Goal: Task Accomplishment & Management: Manage account settings

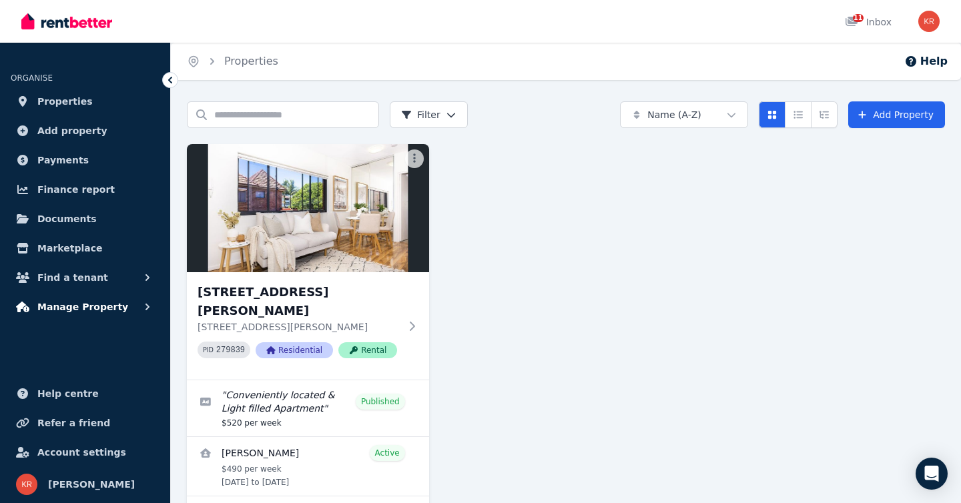
click at [85, 304] on span "Manage Property" at bounding box center [82, 307] width 91 height 16
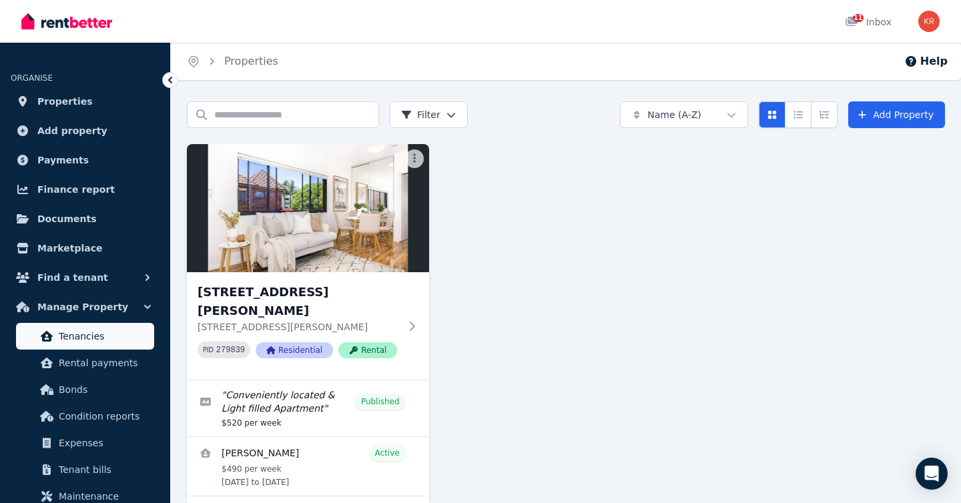
click at [75, 338] on span "Tenancies" at bounding box center [104, 336] width 90 height 16
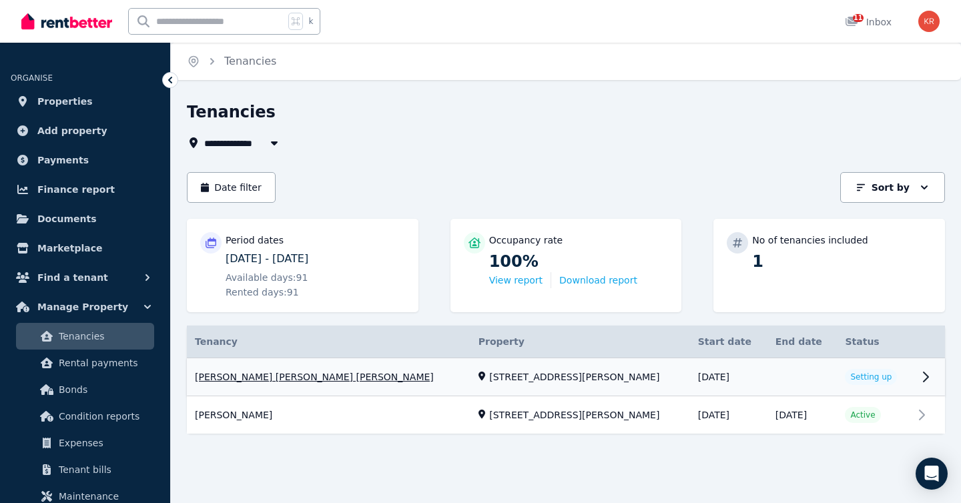
click at [925, 377] on link "View property details" at bounding box center [566, 377] width 758 height 38
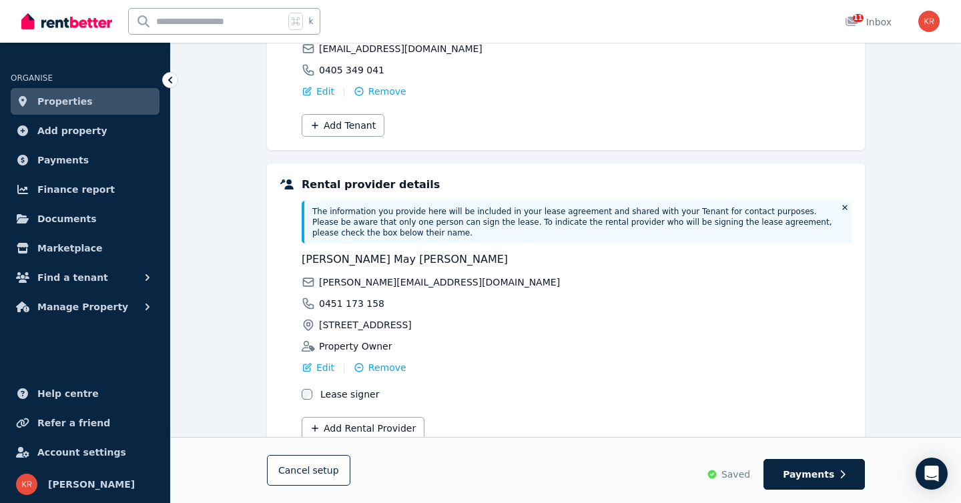
scroll to position [284, 0]
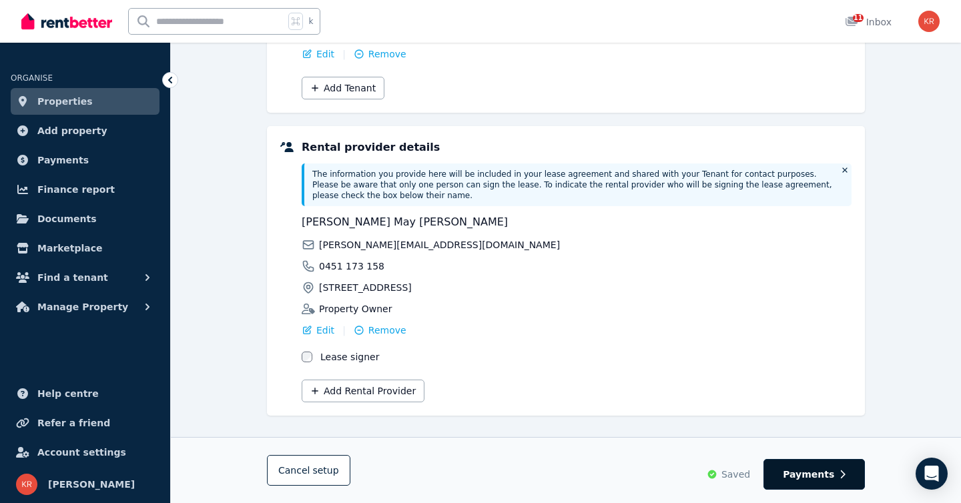
click at [813, 476] on span "Payments" at bounding box center [808, 474] width 51 height 13
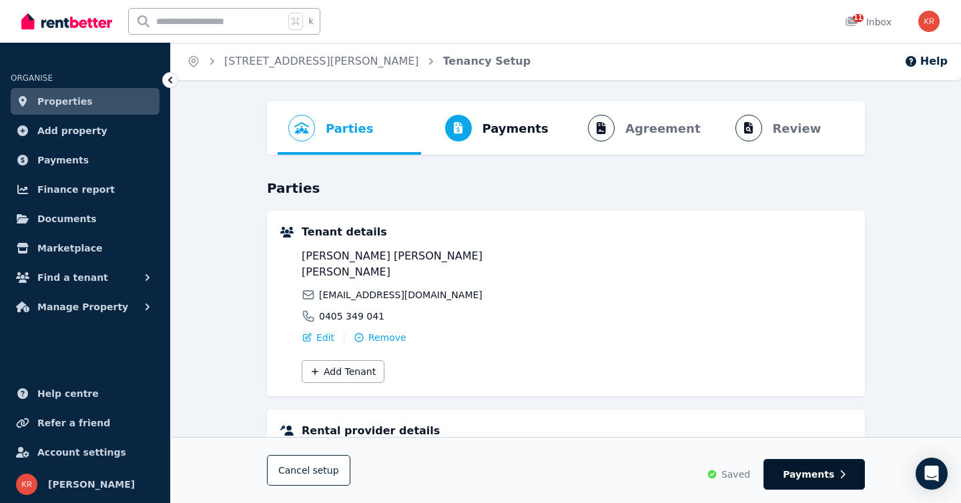
select select "**********"
select select "*"
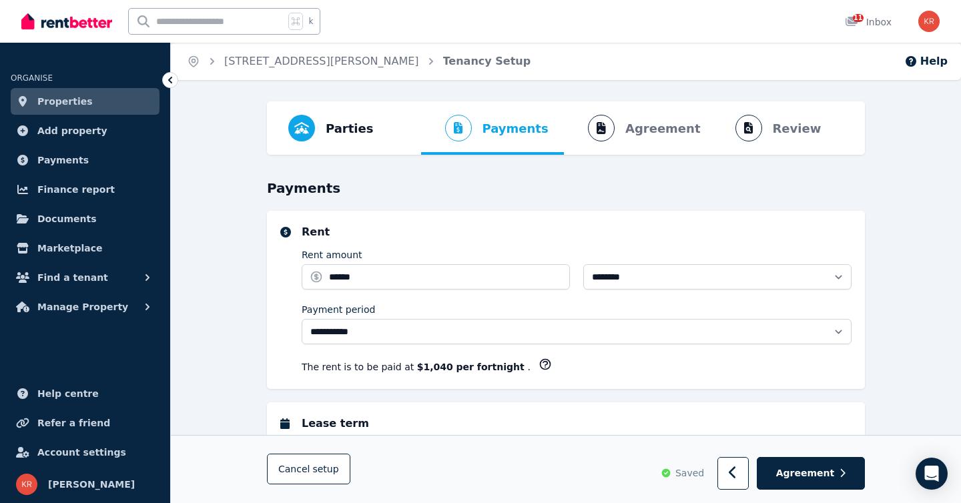
select select "**********"
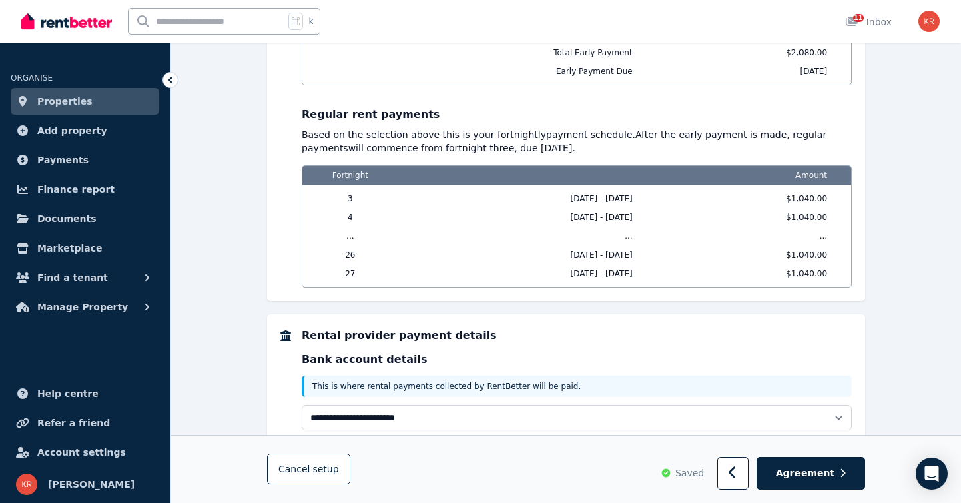
scroll to position [1418, 0]
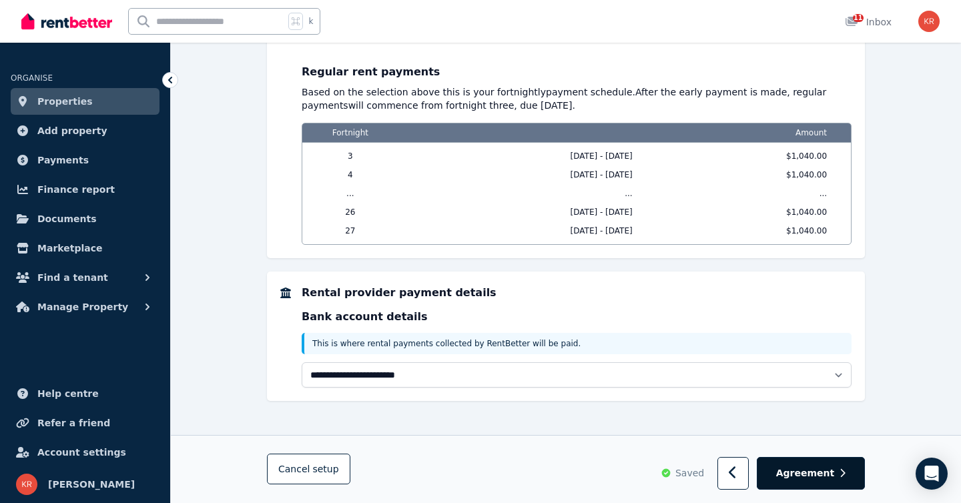
click at [814, 470] on span "Agreement" at bounding box center [805, 473] width 59 height 13
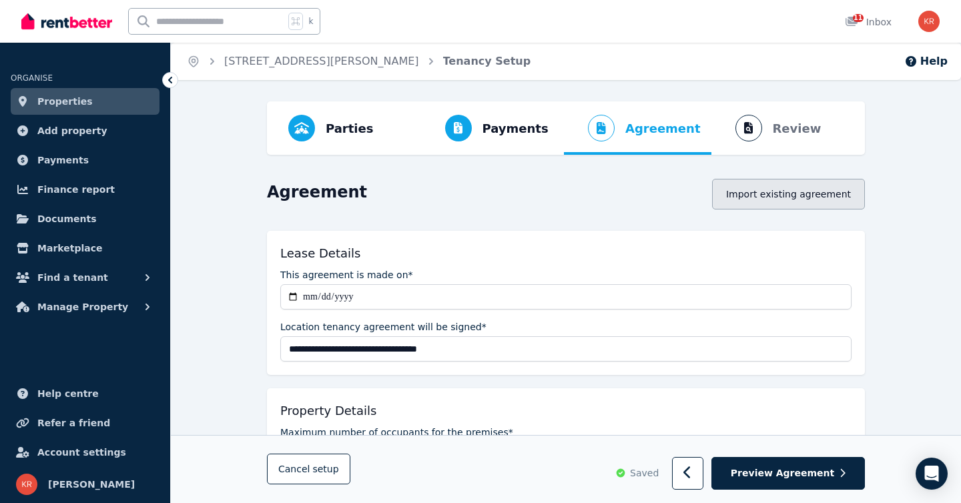
click at [779, 198] on button "Import existing agreement" at bounding box center [788, 194] width 153 height 31
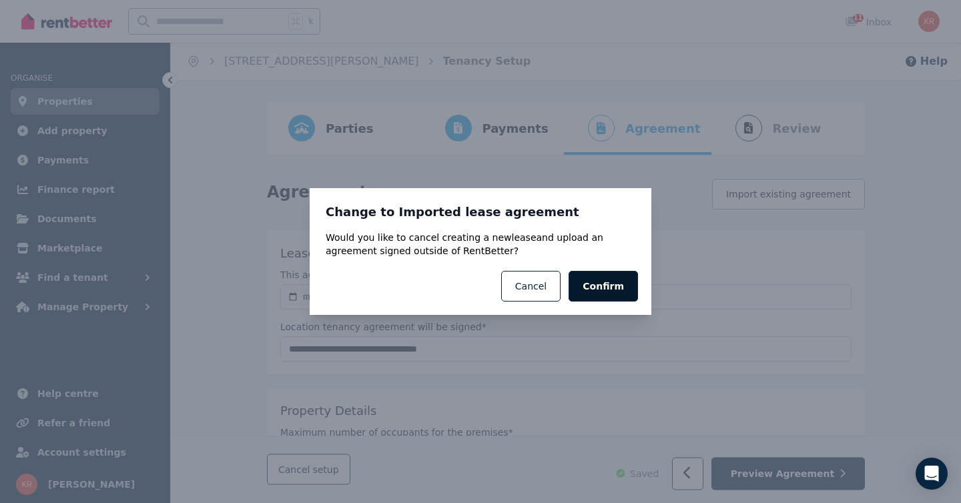
click at [611, 290] on button "Confirm" at bounding box center [602, 286] width 69 height 31
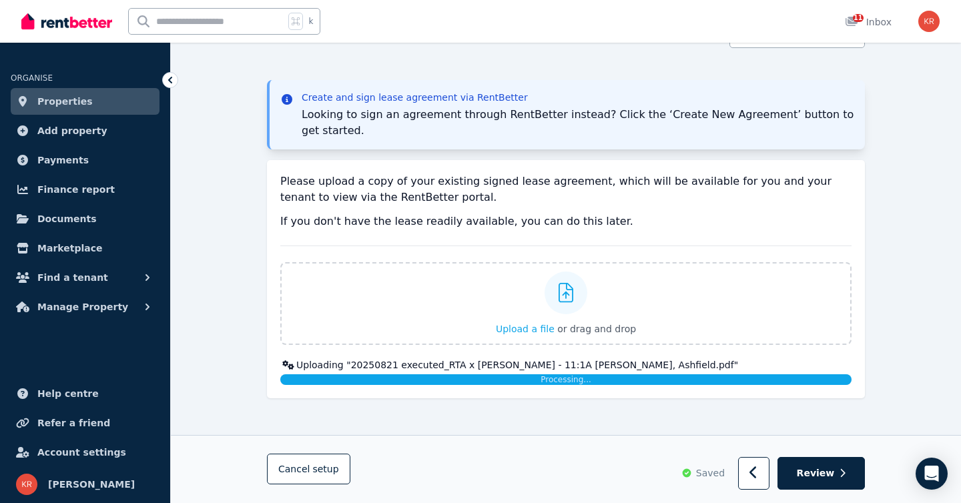
scroll to position [151, 0]
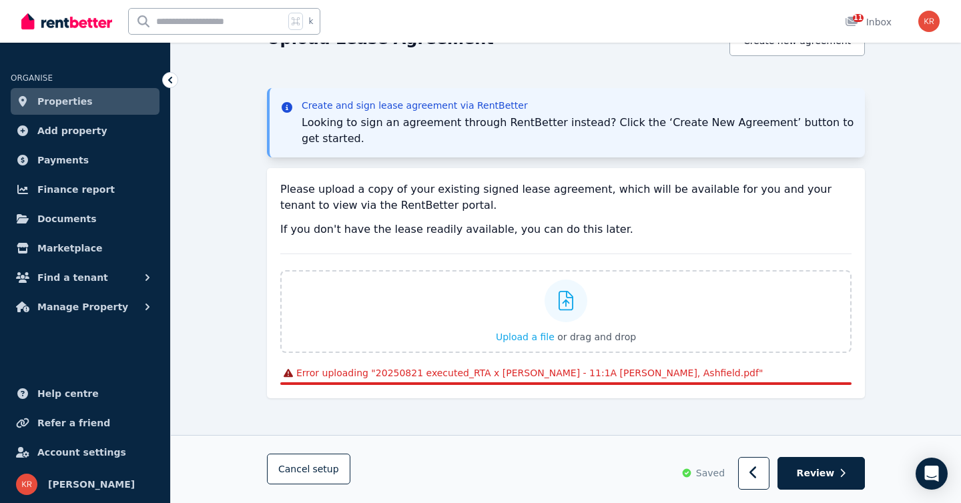
click at [919, 296] on div "Parties Rental provider and tenant details Payments Bond and rental payments Ag…" at bounding box center [566, 227] width 790 height 553
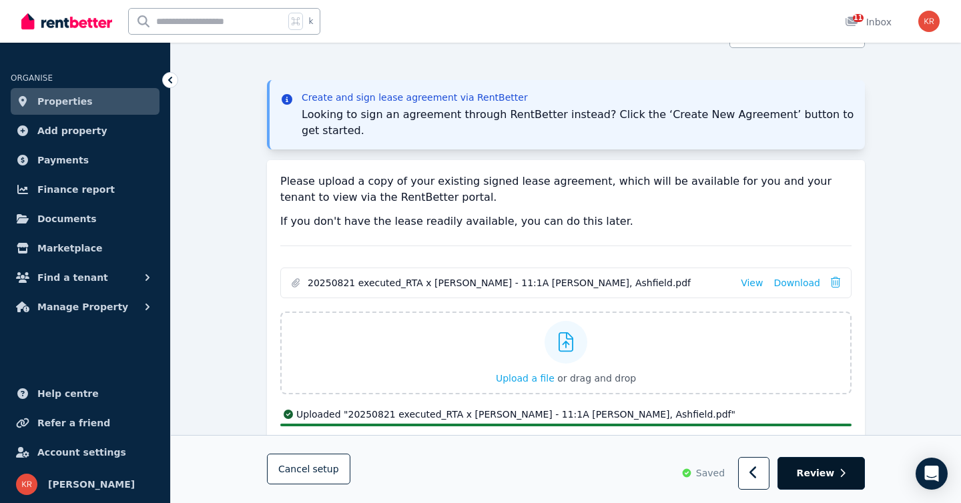
click at [827, 474] on span "Review" at bounding box center [816, 473] width 38 height 13
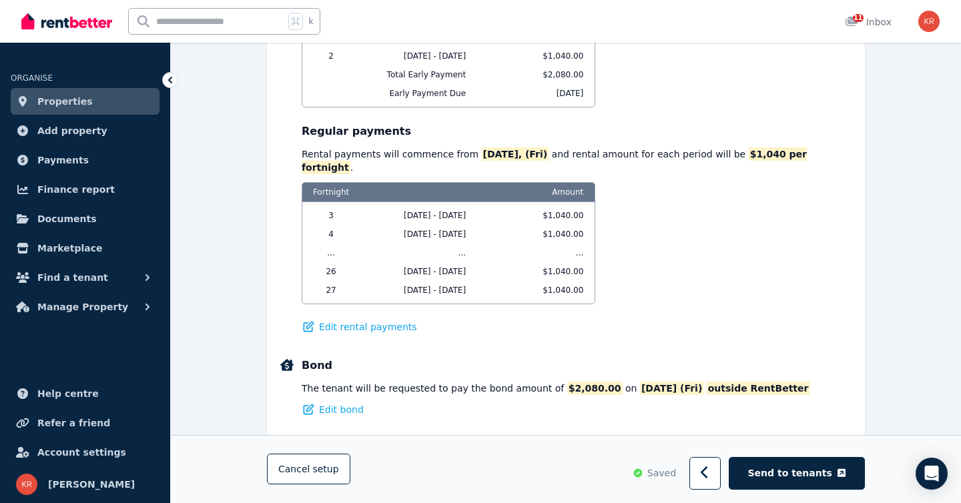
scroll to position [802, 0]
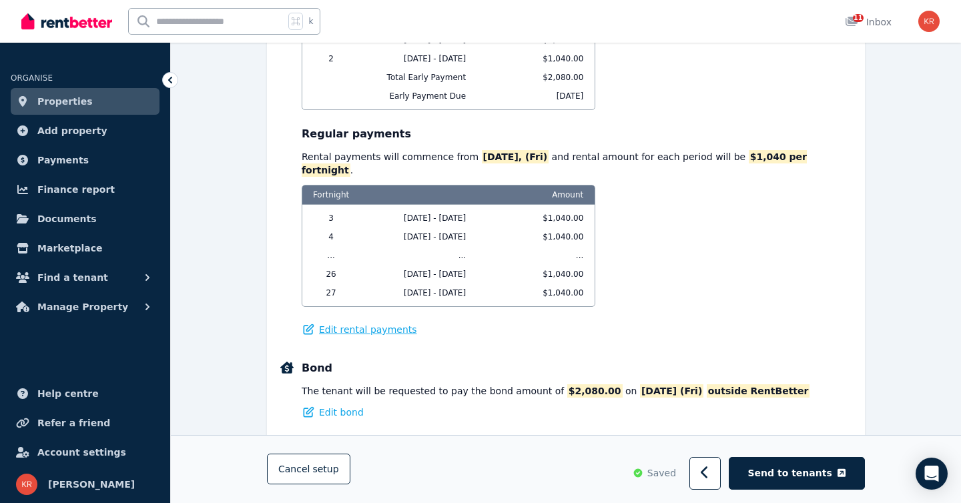
click at [350, 323] on span "Edit rental payments" at bounding box center [368, 329] width 98 height 13
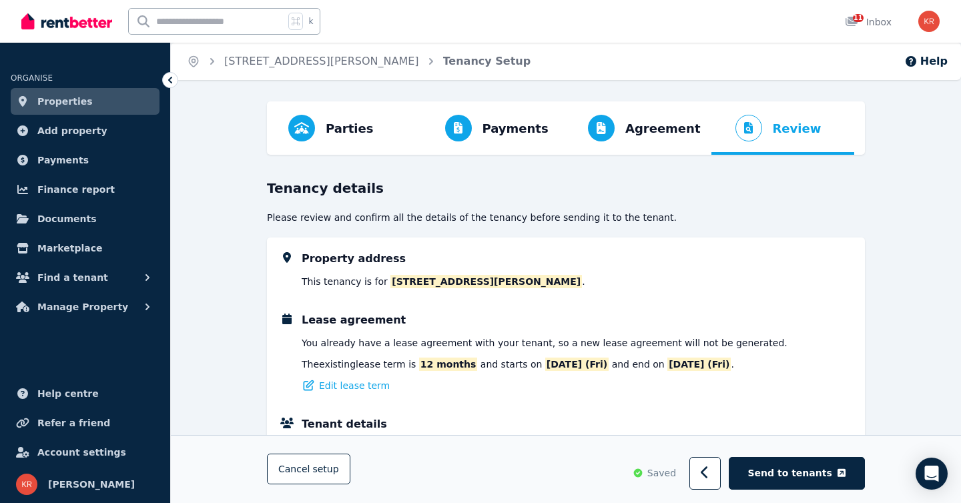
select select "**********"
select select "*"
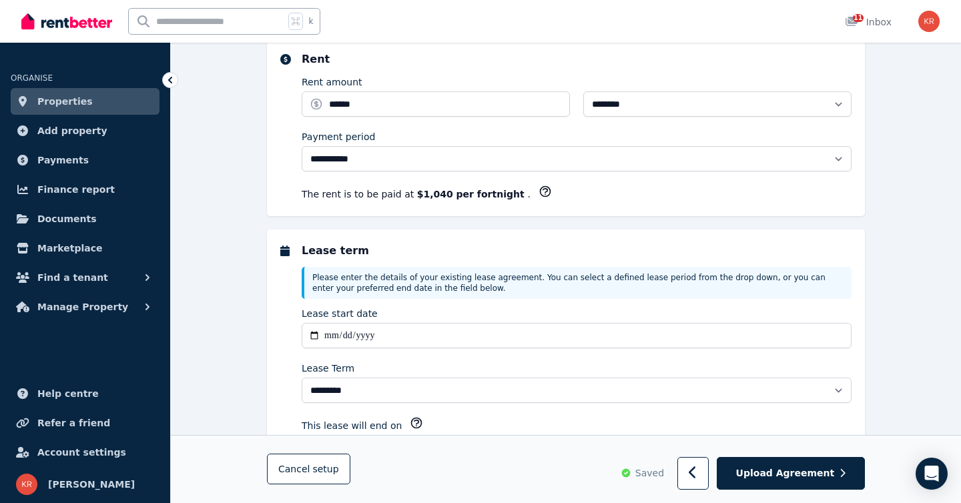
select select "**********"
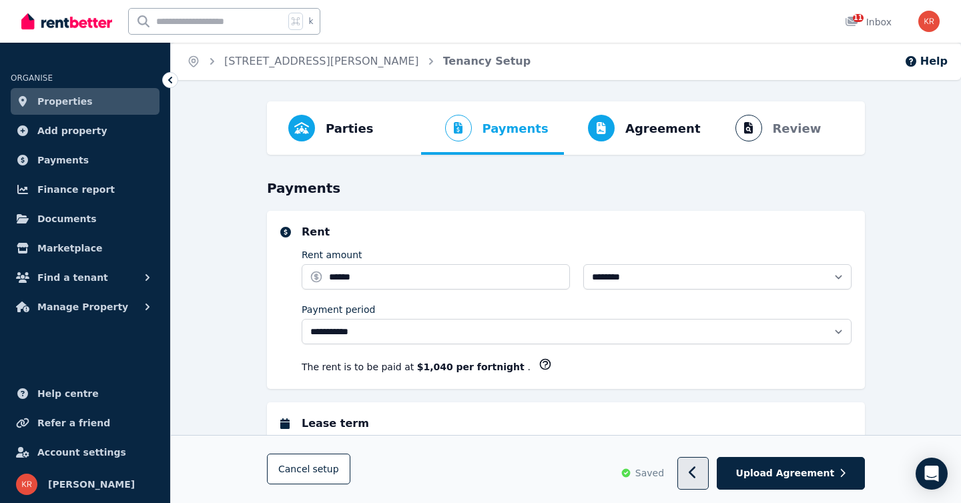
click at [697, 478] on icon "button" at bounding box center [693, 472] width 9 height 13
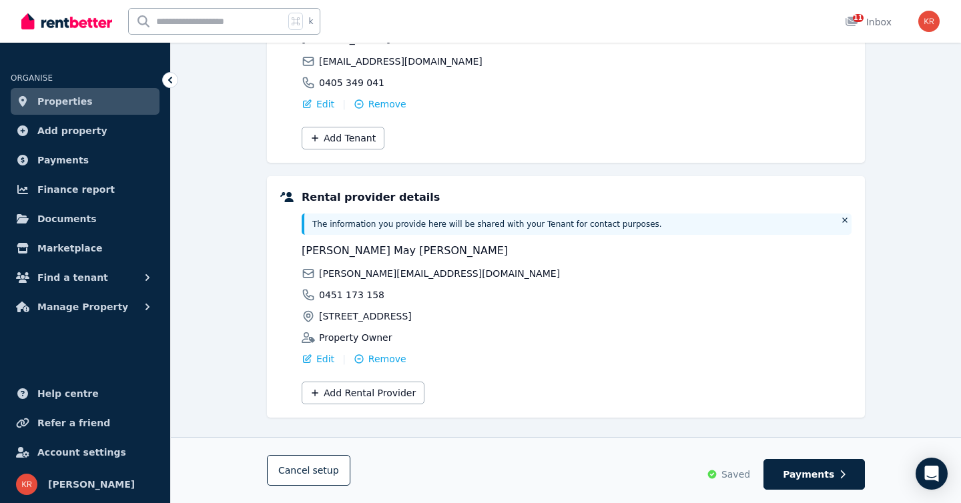
scroll to position [236, 0]
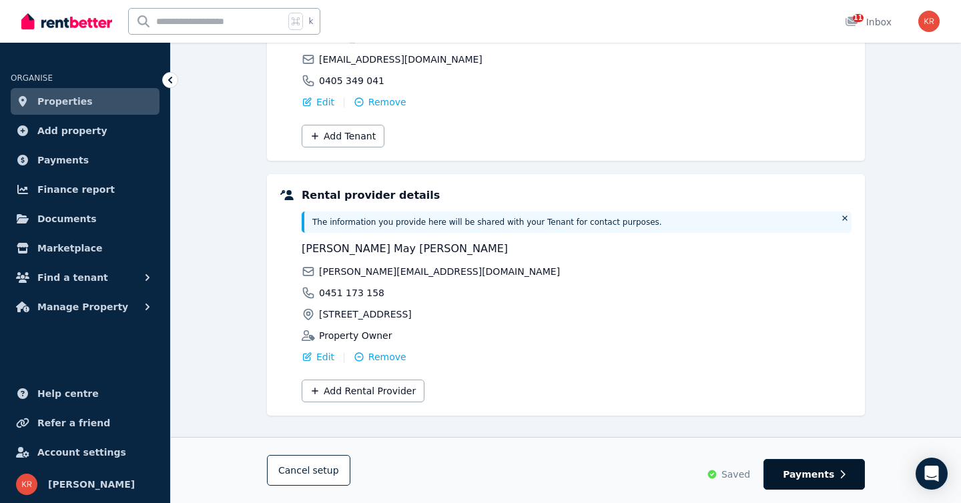
click at [810, 480] on span "Payments" at bounding box center [808, 474] width 51 height 13
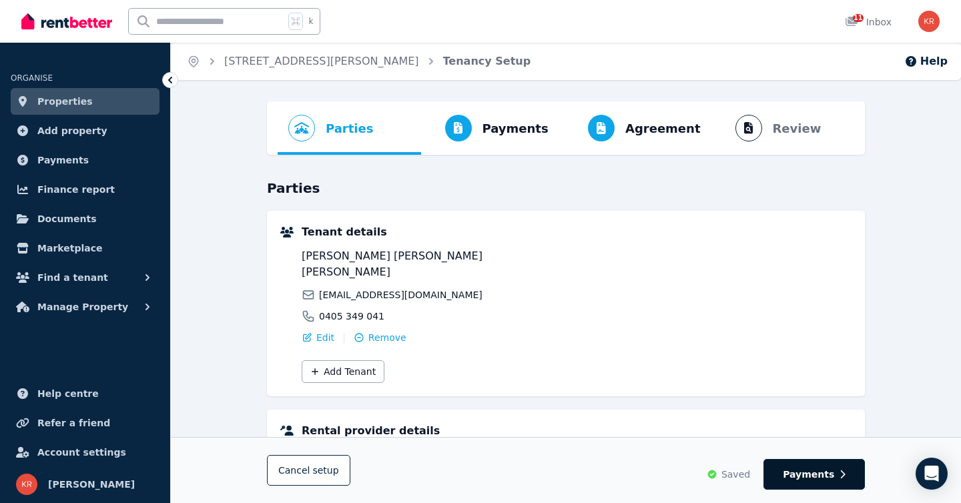
select select "**********"
select select "*"
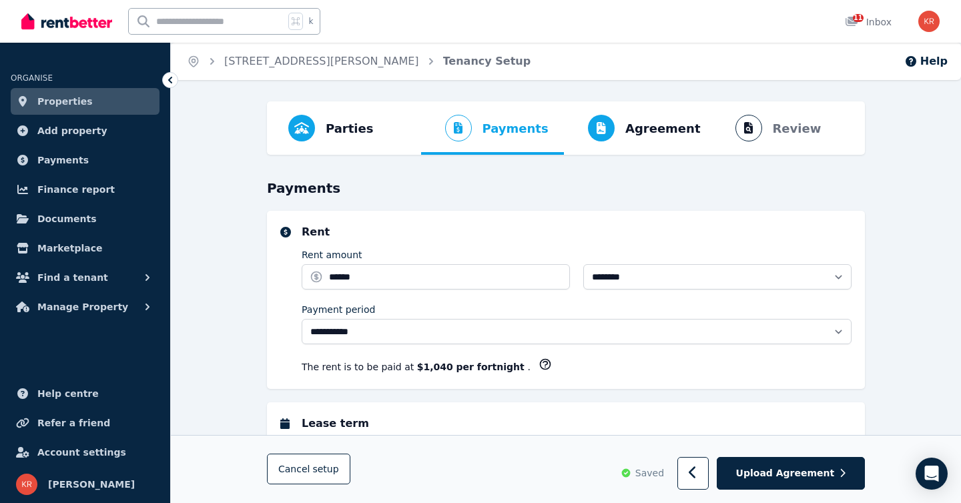
select select "**********"
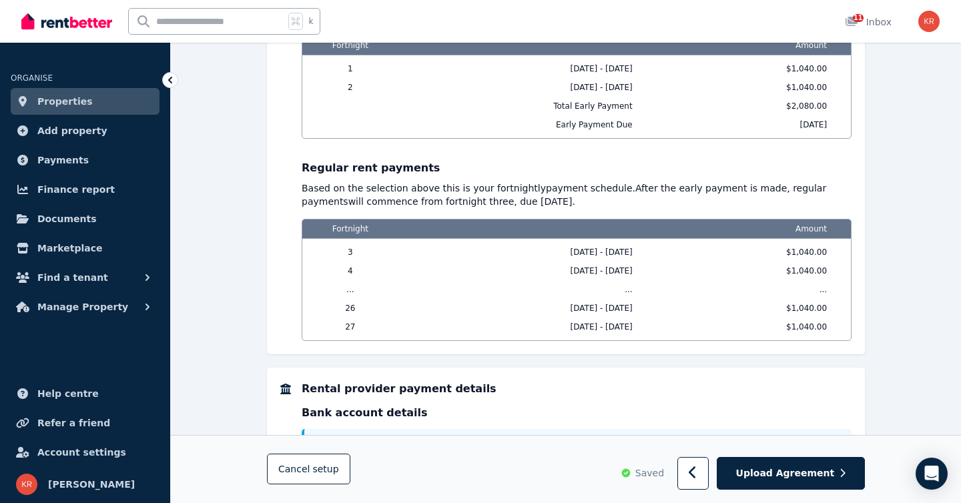
scroll to position [1362, 0]
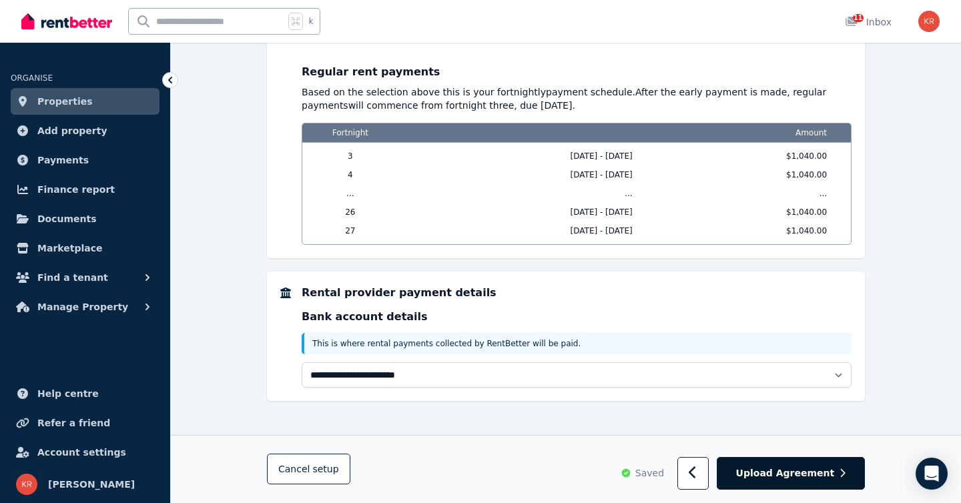
click at [801, 476] on span "Upload Agreement" at bounding box center [785, 473] width 99 height 13
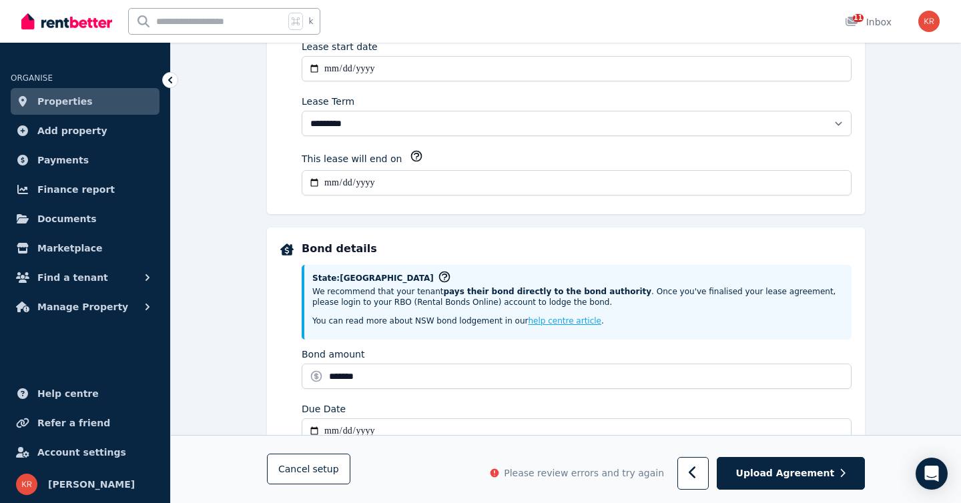
scroll to position [0, 0]
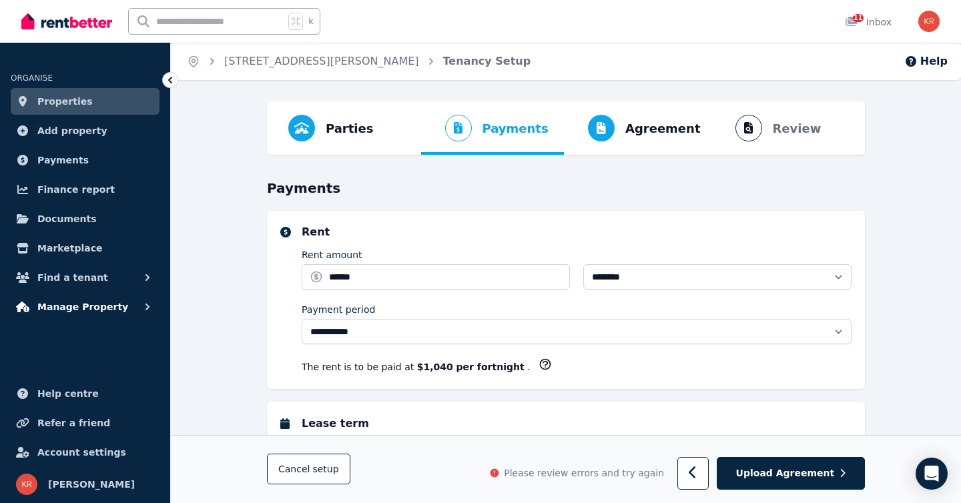
click at [73, 308] on span "Manage Property" at bounding box center [82, 307] width 91 height 16
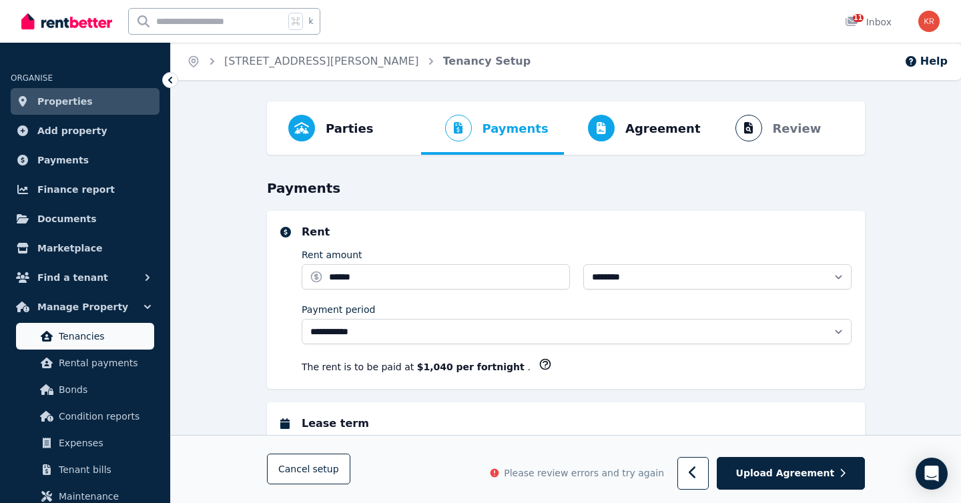
click at [83, 341] on span "Tenancies" at bounding box center [104, 336] width 90 height 16
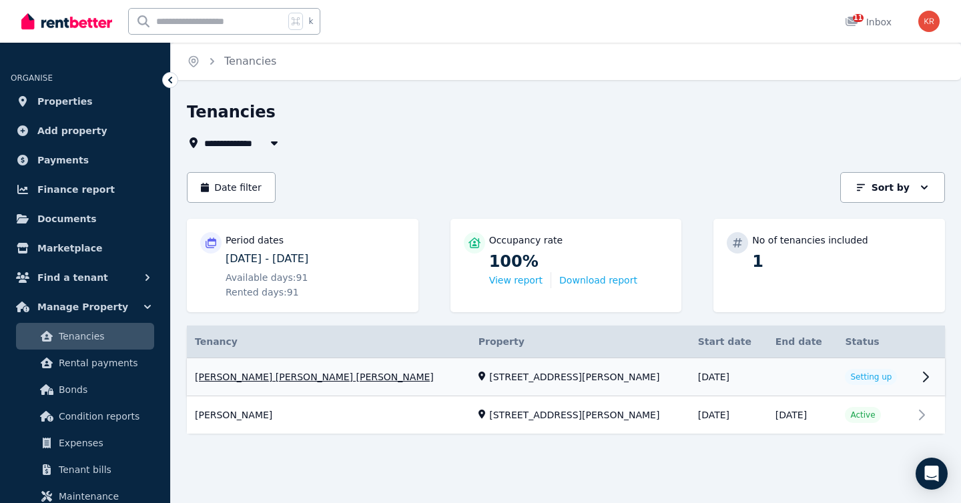
click at [925, 380] on link "View property details" at bounding box center [566, 377] width 758 height 38
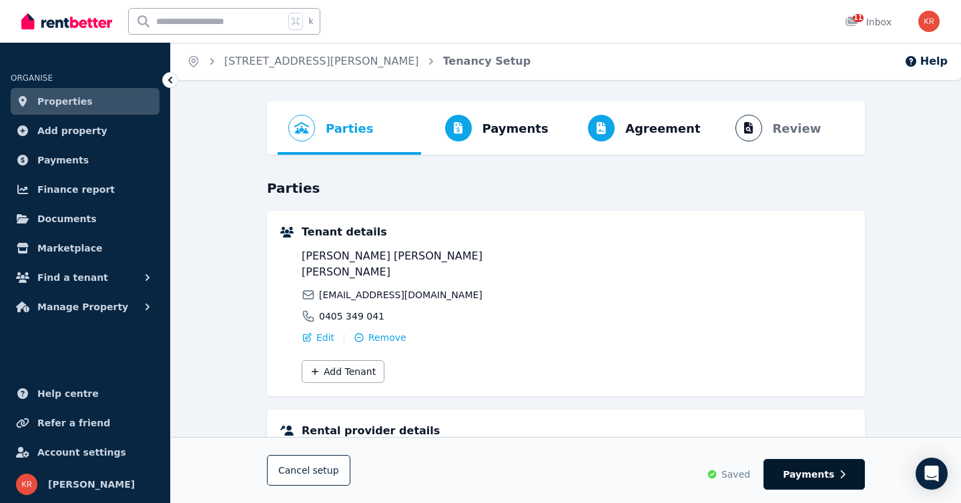
click at [811, 471] on span "Payments" at bounding box center [808, 474] width 51 height 13
select select "**********"
select select "*"
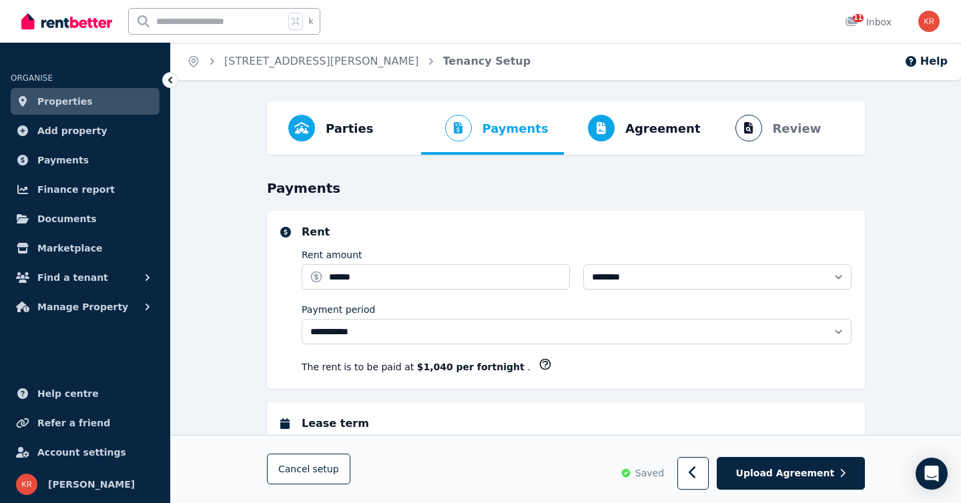
select select "**********"
click at [811, 471] on span "Upload Agreement" at bounding box center [785, 473] width 99 height 13
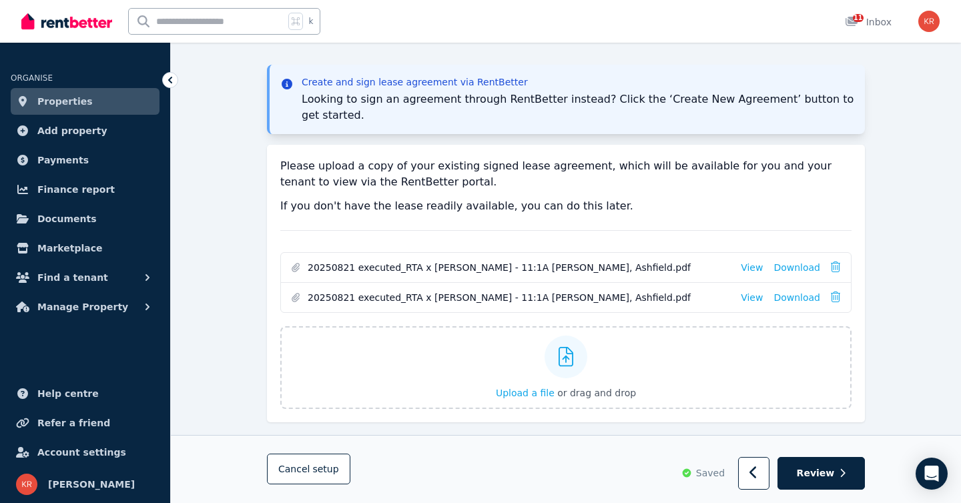
scroll to position [198, 0]
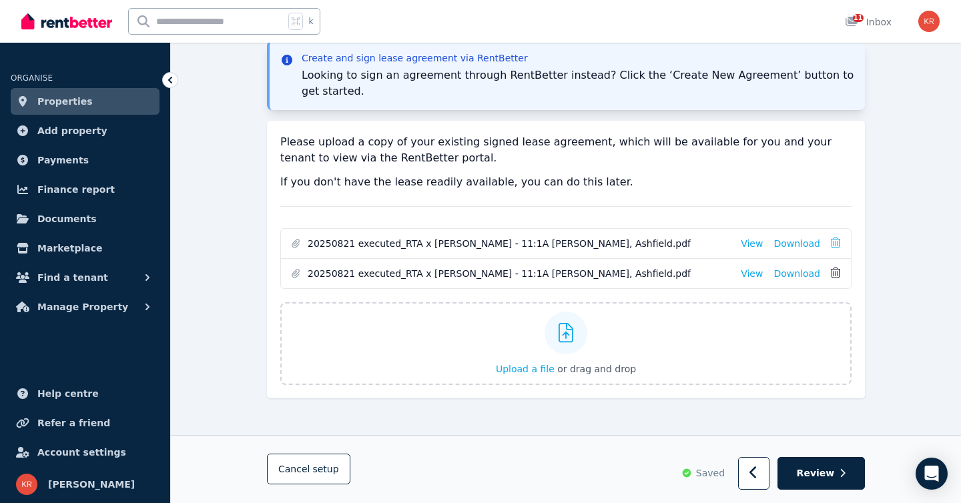
click at [834, 272] on icon at bounding box center [835, 273] width 9 height 11
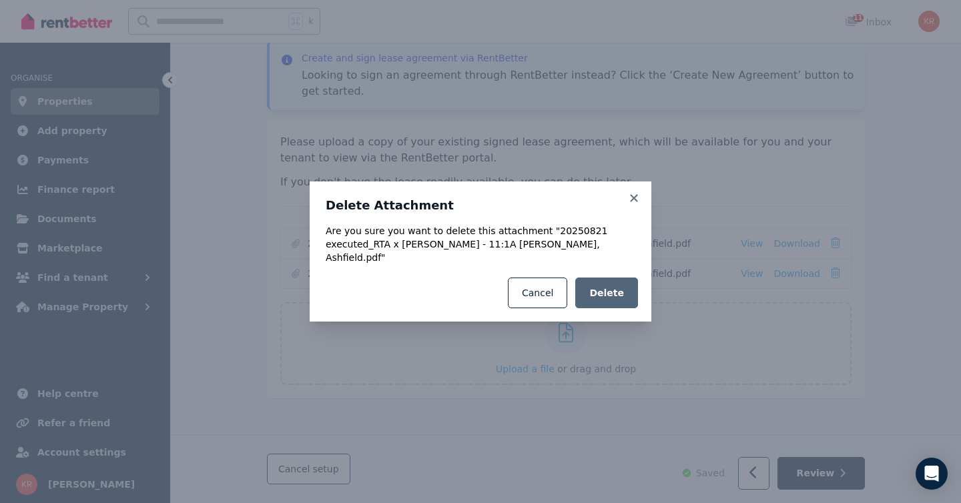
click at [601, 286] on span "Delete" at bounding box center [606, 292] width 35 height 13
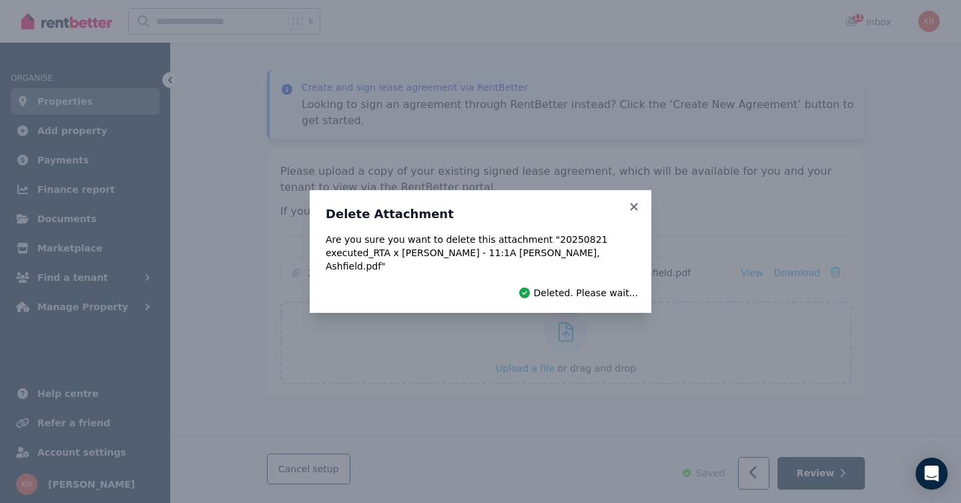
scroll to position [168, 0]
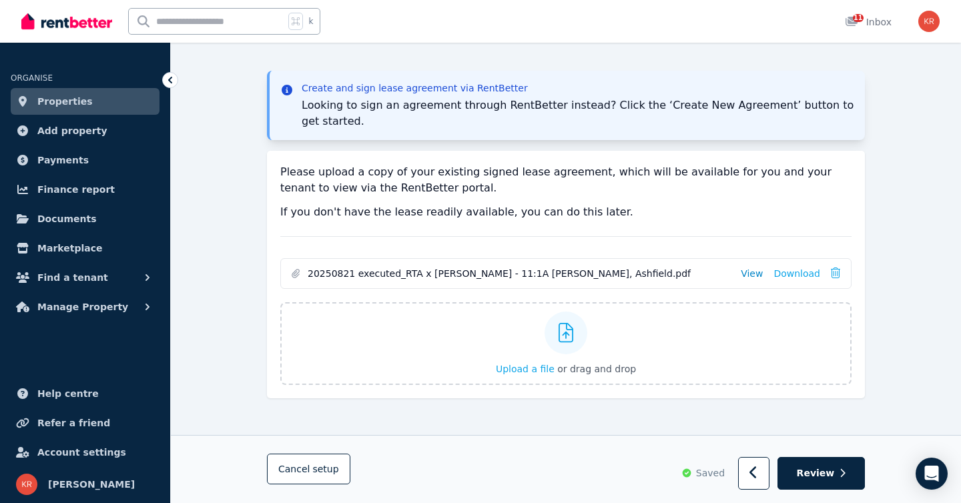
click at [754, 277] on link "View" at bounding box center [752, 273] width 22 height 13
click at [815, 479] on span "Review" at bounding box center [816, 473] width 38 height 13
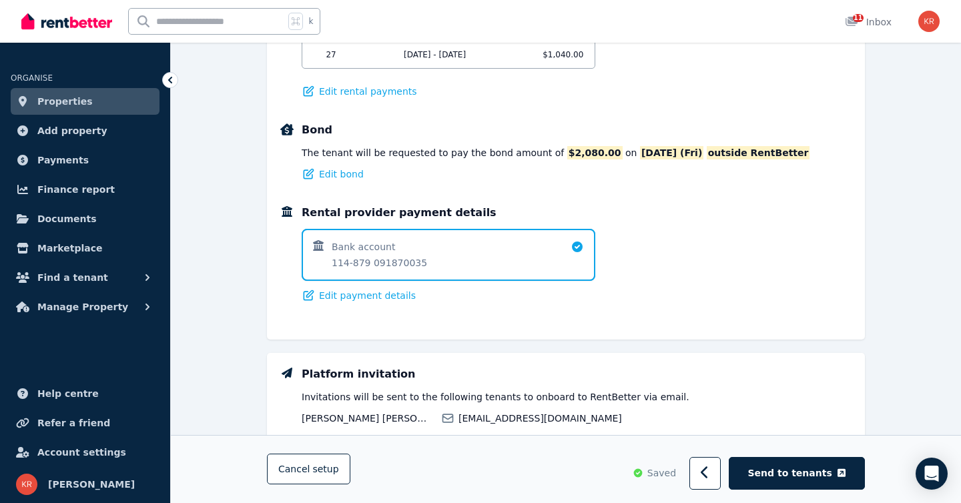
scroll to position [1091, 0]
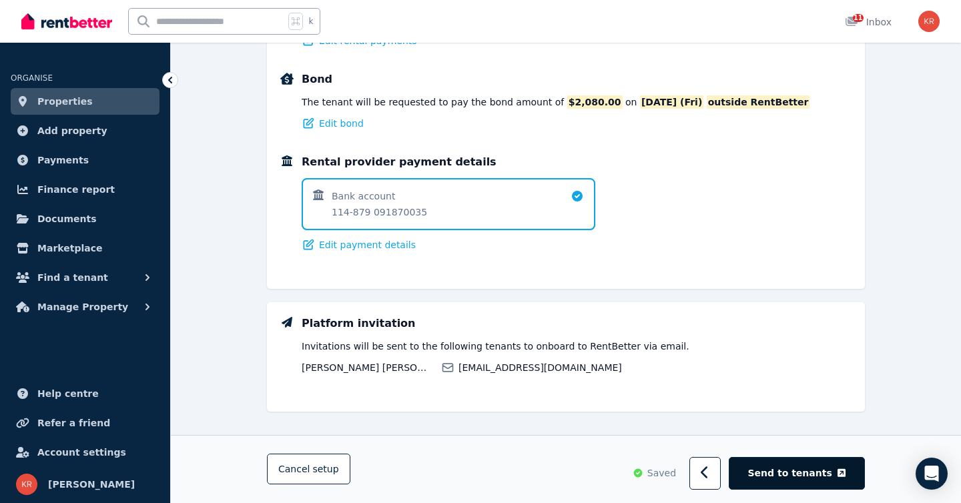
click at [799, 472] on span "Send to tenants" at bounding box center [790, 473] width 84 height 13
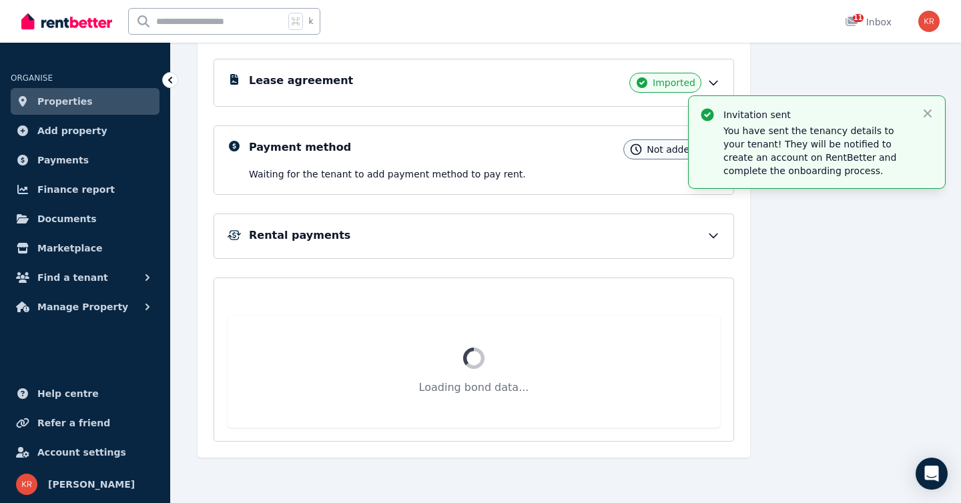
scroll to position [136, 0]
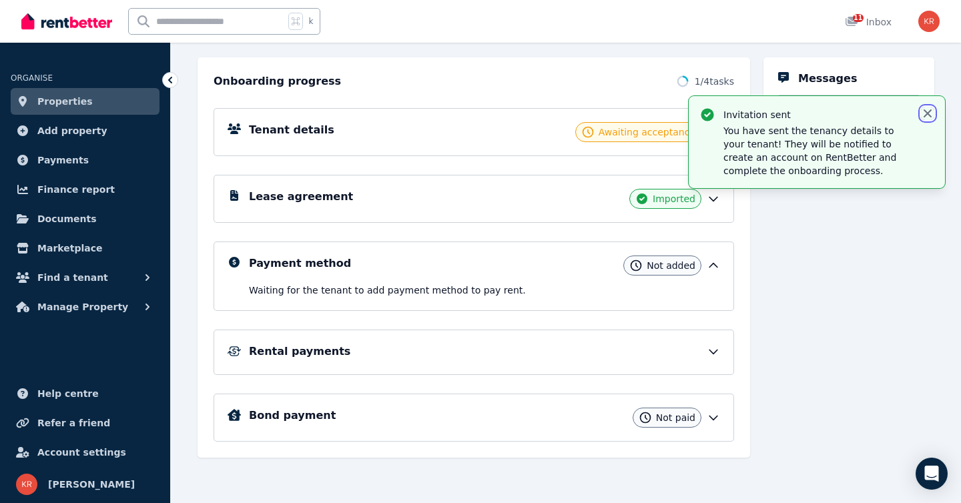
click at [926, 111] on icon "button" at bounding box center [927, 113] width 8 height 8
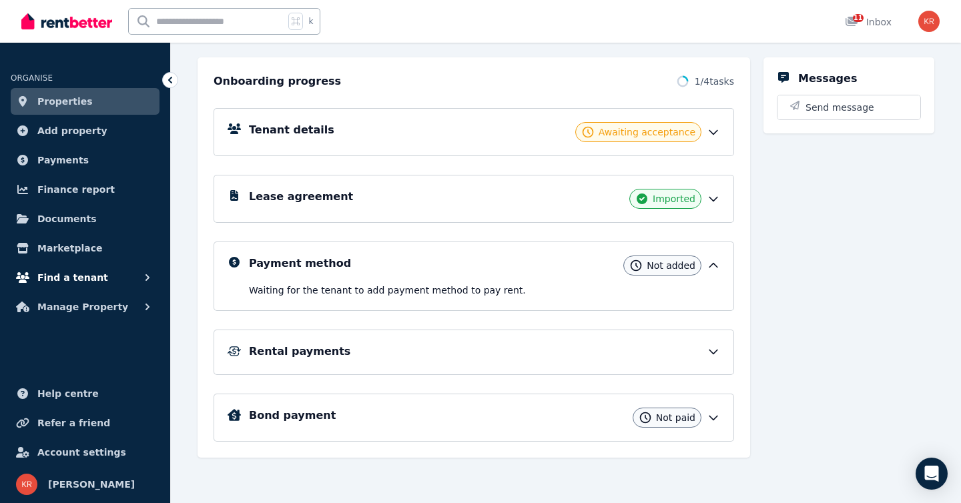
click at [78, 278] on span "Find a tenant" at bounding box center [72, 278] width 71 height 16
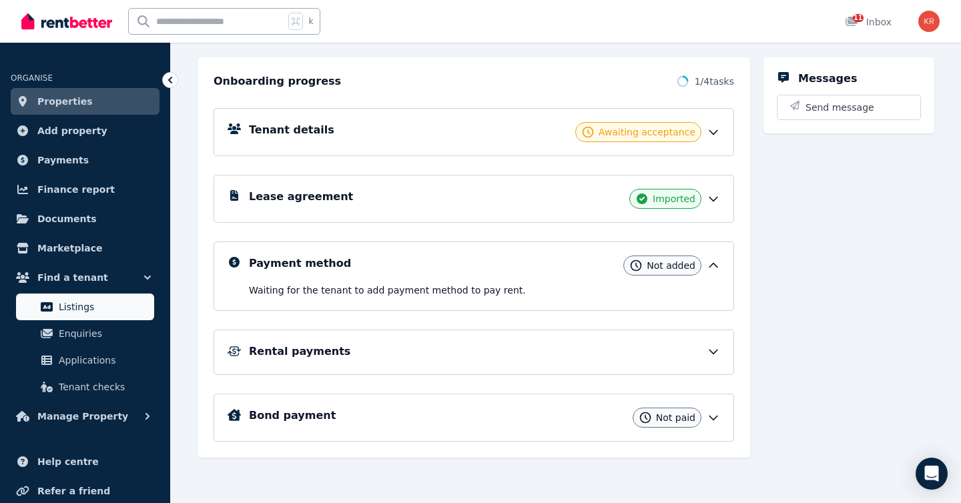
click at [78, 310] on span "Listings" at bounding box center [104, 307] width 90 height 16
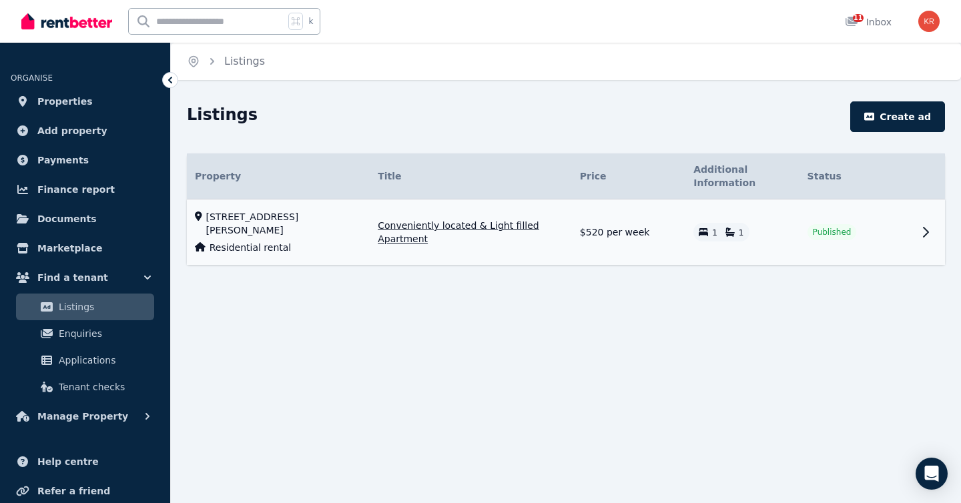
click at [924, 229] on icon at bounding box center [925, 232] width 5 height 9
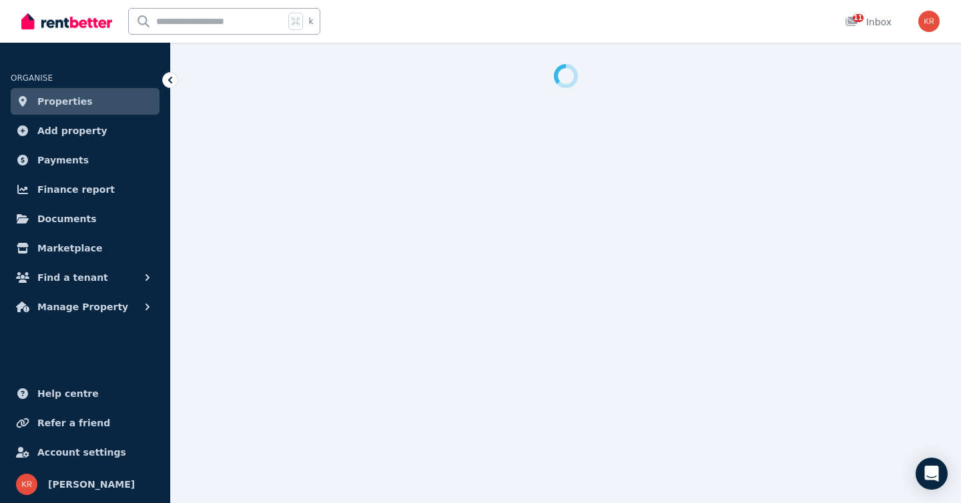
select select "**********"
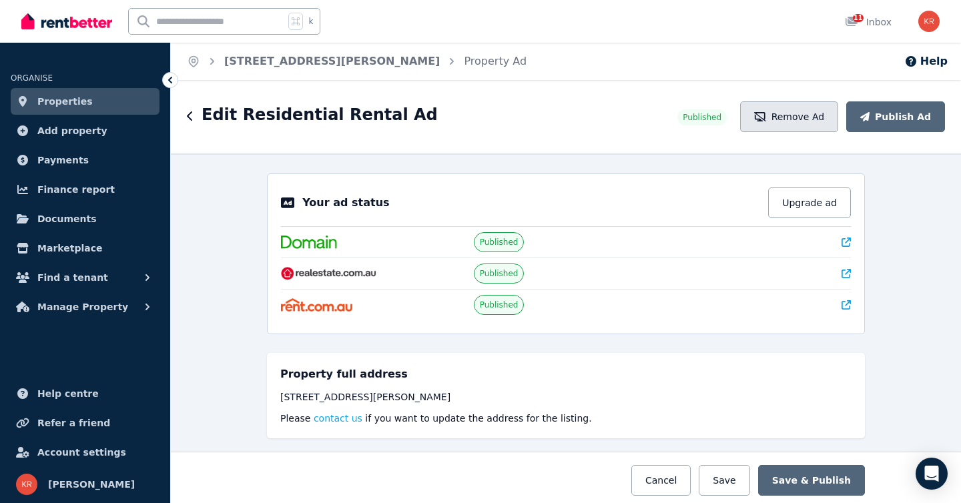
click at [807, 115] on button "Remove Ad" at bounding box center [789, 116] width 98 height 31
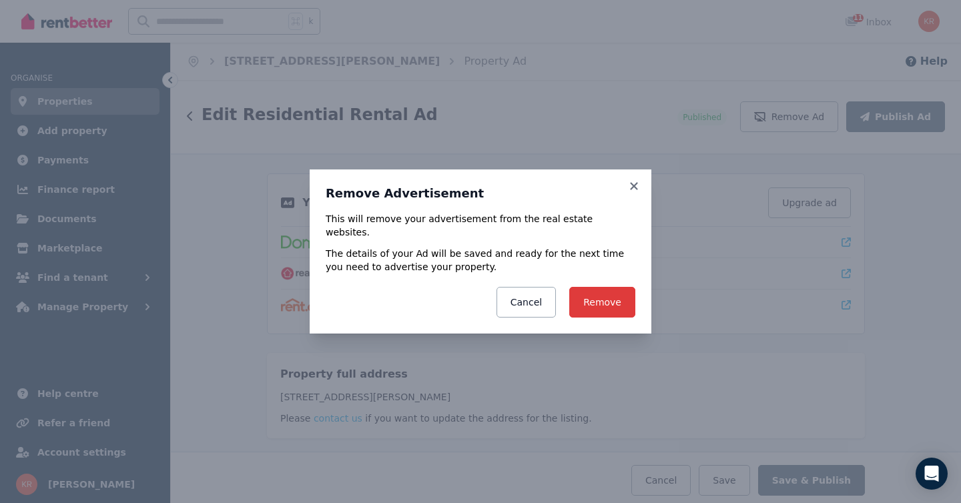
click at [604, 295] on button "Remove" at bounding box center [602, 302] width 66 height 31
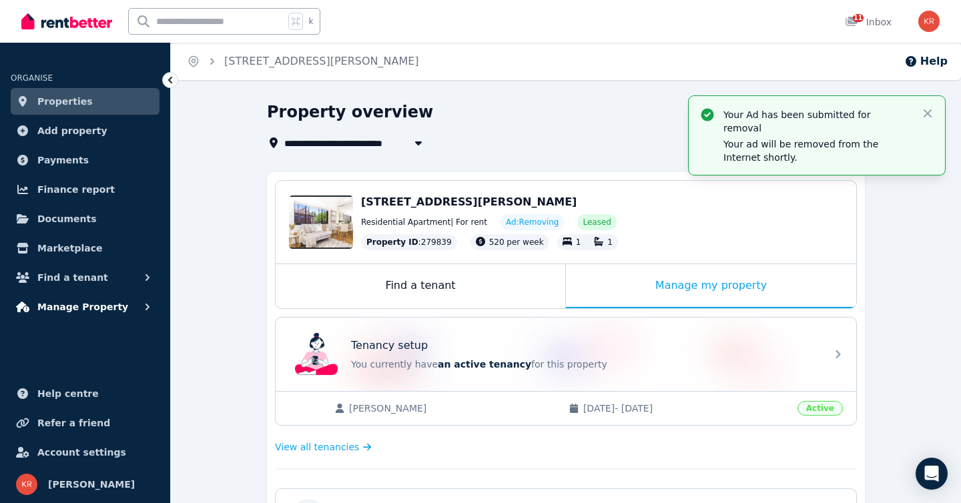
click at [79, 306] on span "Manage Property" at bounding box center [82, 307] width 91 height 16
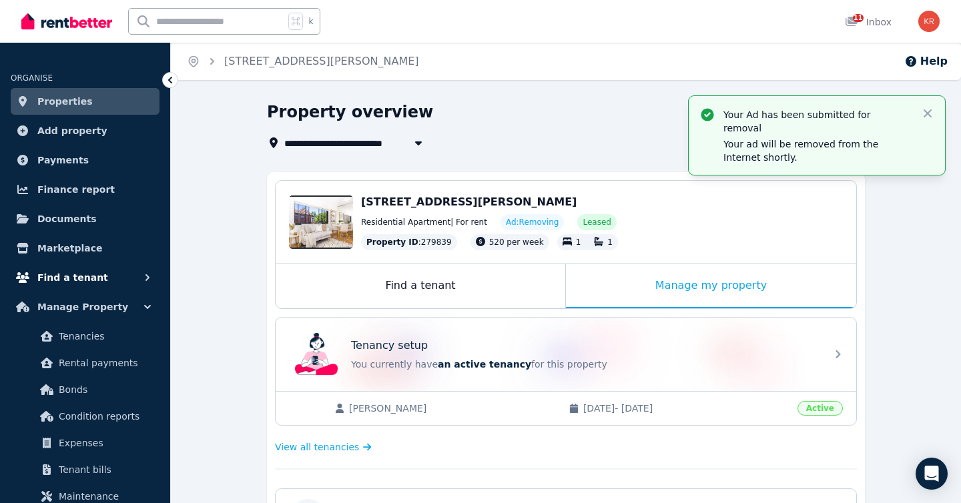
click at [73, 274] on span "Find a tenant" at bounding box center [72, 278] width 71 height 16
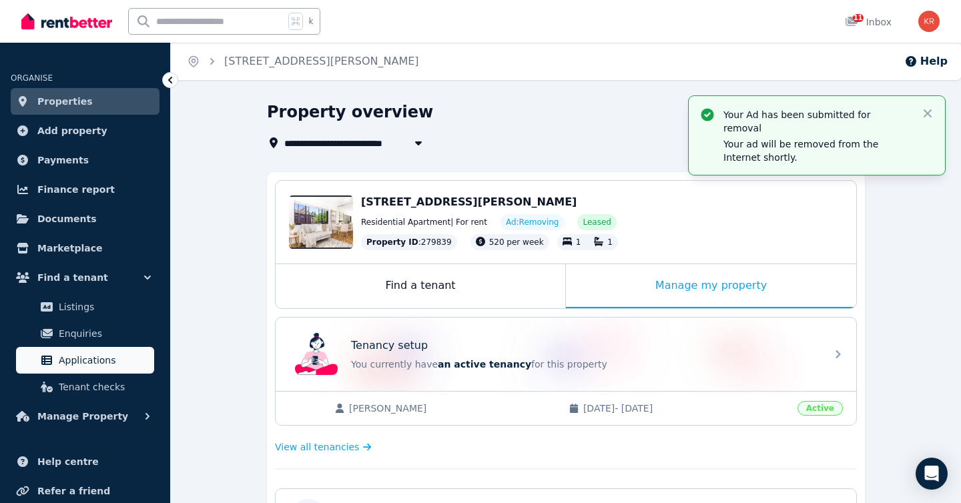
click at [82, 358] on span "Applications" at bounding box center [104, 360] width 90 height 16
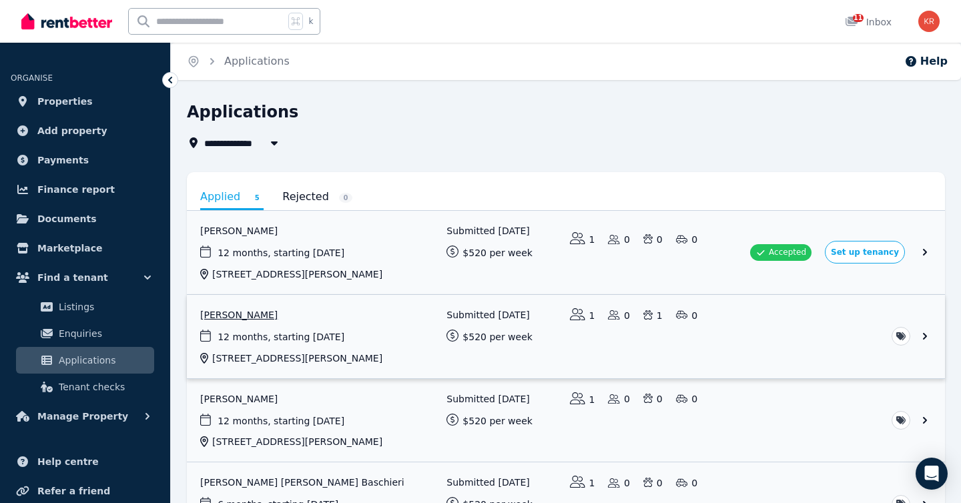
click at [779, 332] on link "View application: Helen Ascott" at bounding box center [566, 336] width 758 height 83
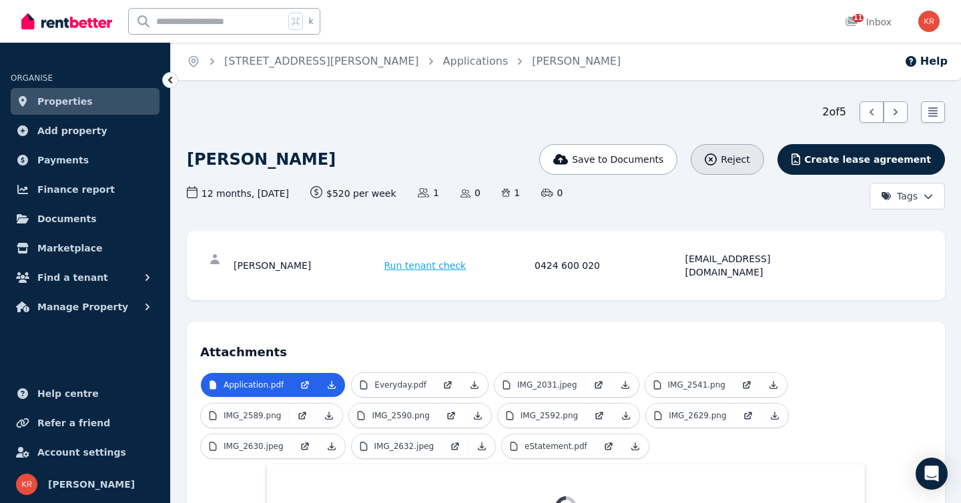
click at [749, 161] on span "Reject" at bounding box center [735, 159] width 29 height 13
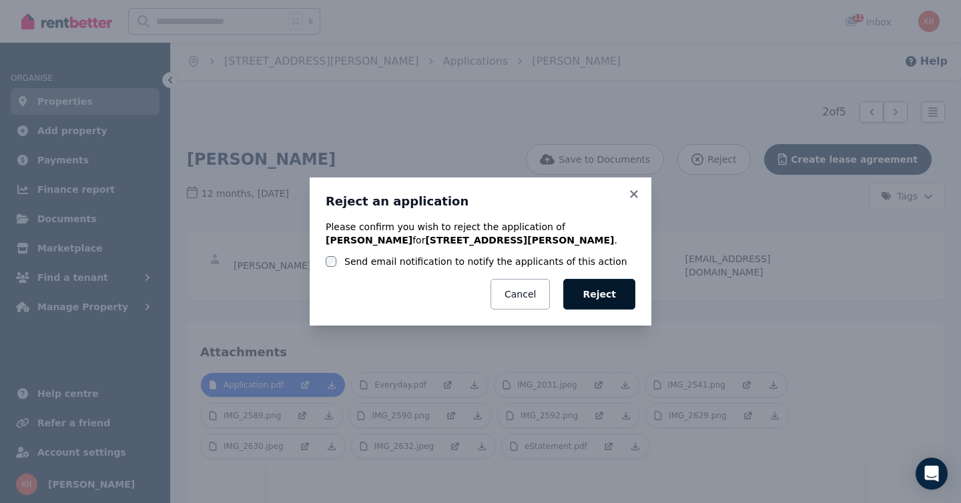
click at [602, 293] on button "Reject" at bounding box center [599, 294] width 72 height 31
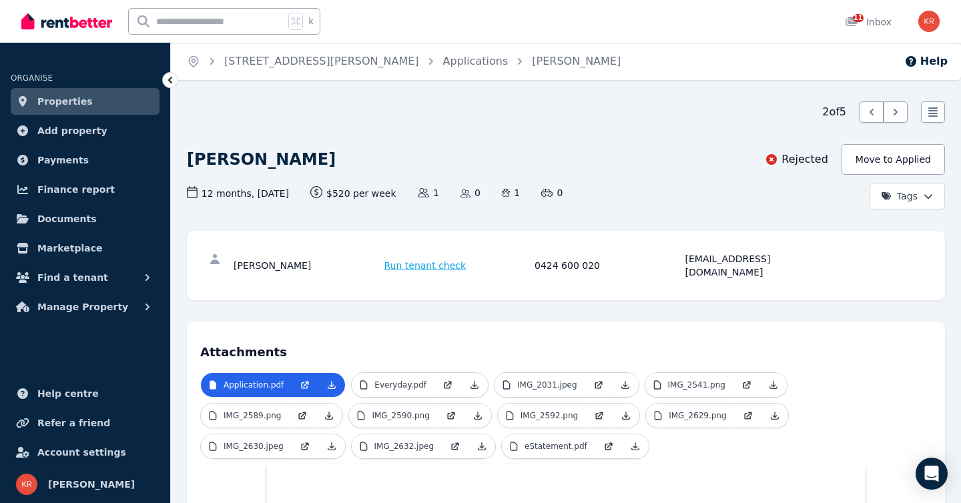
click at [169, 81] on icon at bounding box center [170, 80] width 4 height 7
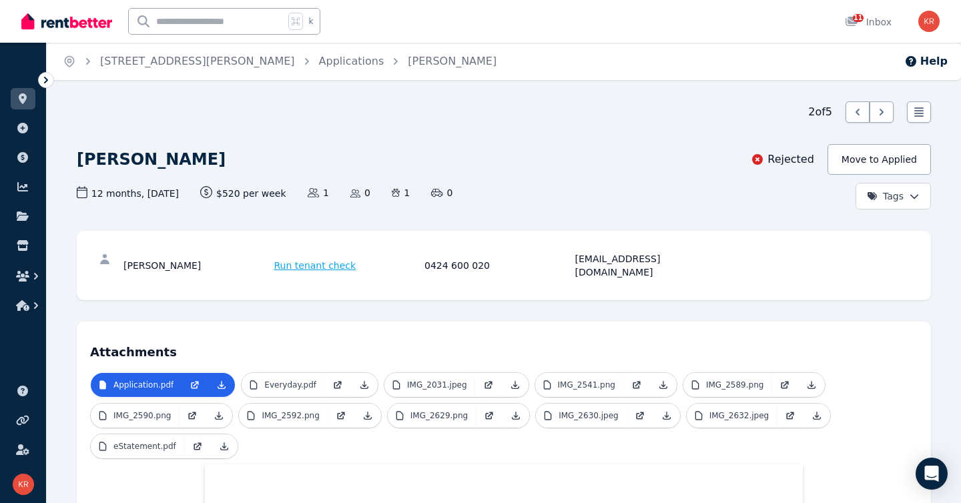
click at [43, 77] on icon at bounding box center [45, 79] width 13 height 13
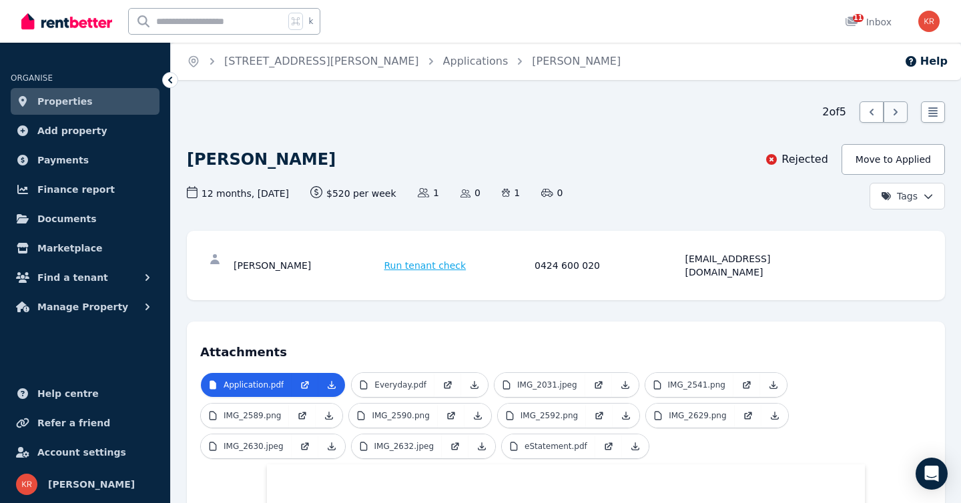
click at [896, 112] on icon at bounding box center [895, 112] width 4 height 7
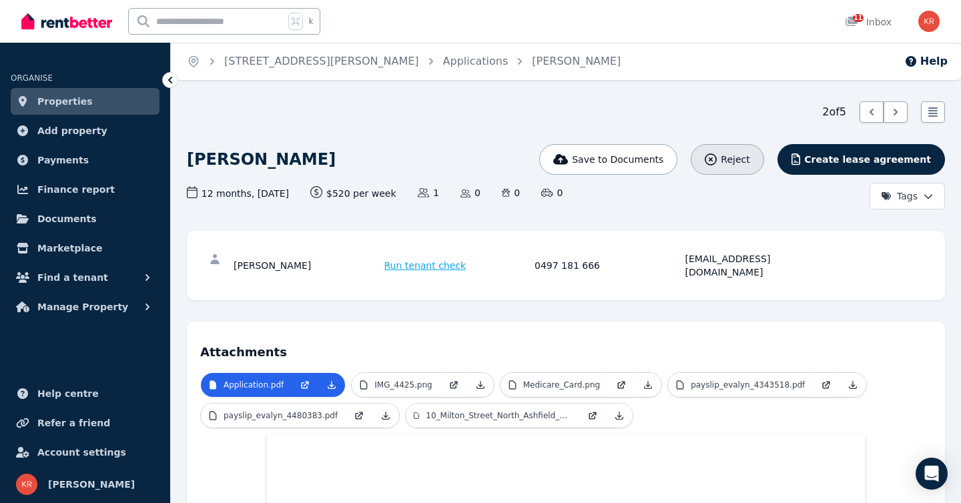
click at [748, 159] on span "Reject" at bounding box center [735, 159] width 29 height 13
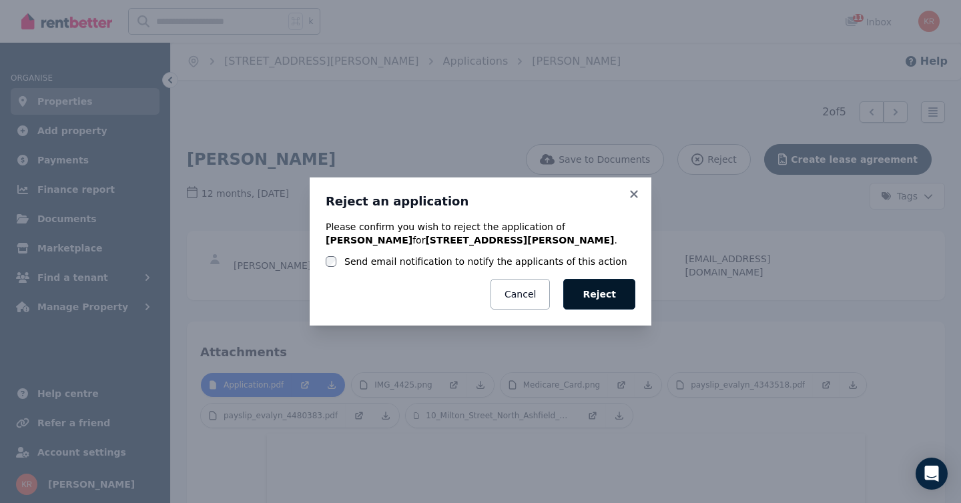
click at [613, 295] on button "Reject" at bounding box center [599, 294] width 72 height 31
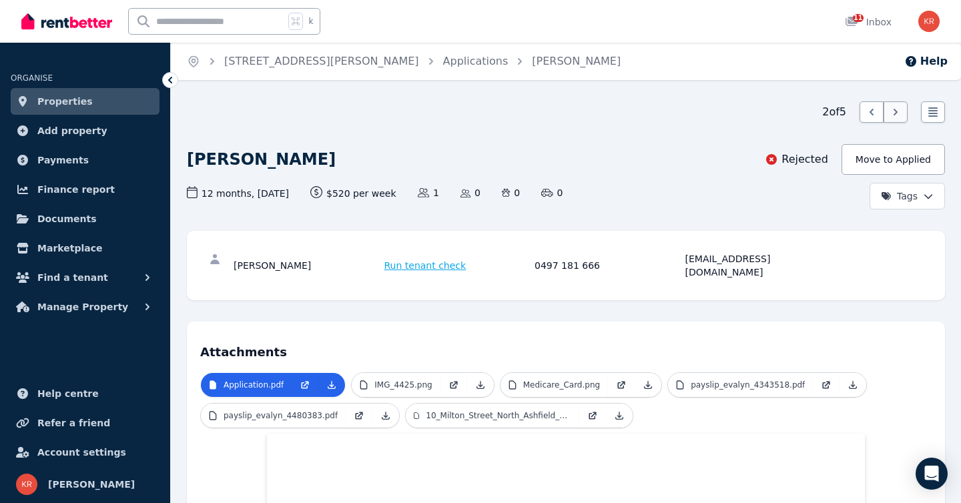
click at [892, 113] on icon at bounding box center [895, 111] width 13 height 13
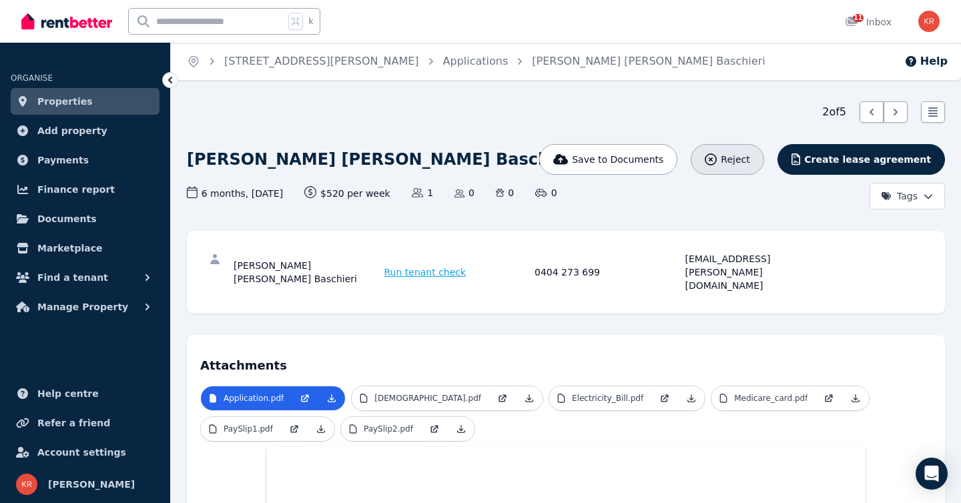
click at [749, 158] on span "Reject" at bounding box center [735, 159] width 29 height 13
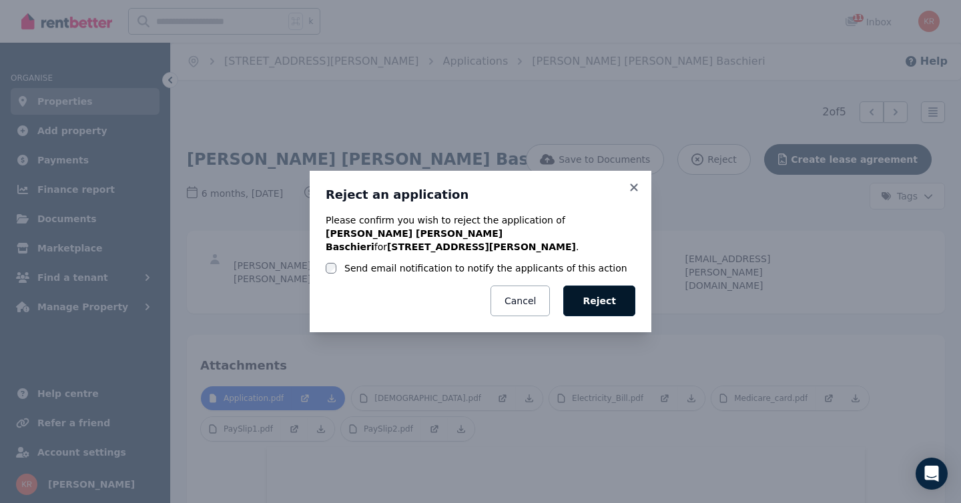
click at [612, 297] on button "Reject" at bounding box center [599, 301] width 72 height 31
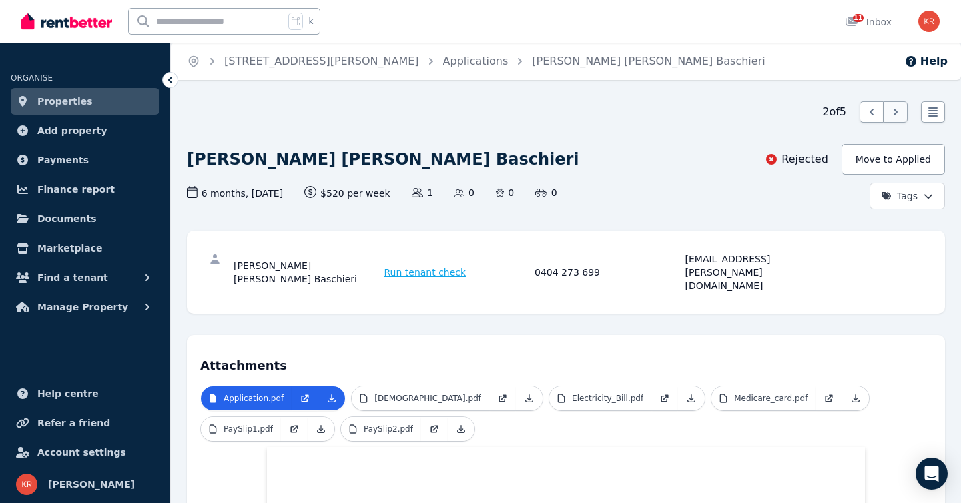
click at [901, 113] on icon at bounding box center [895, 111] width 13 height 13
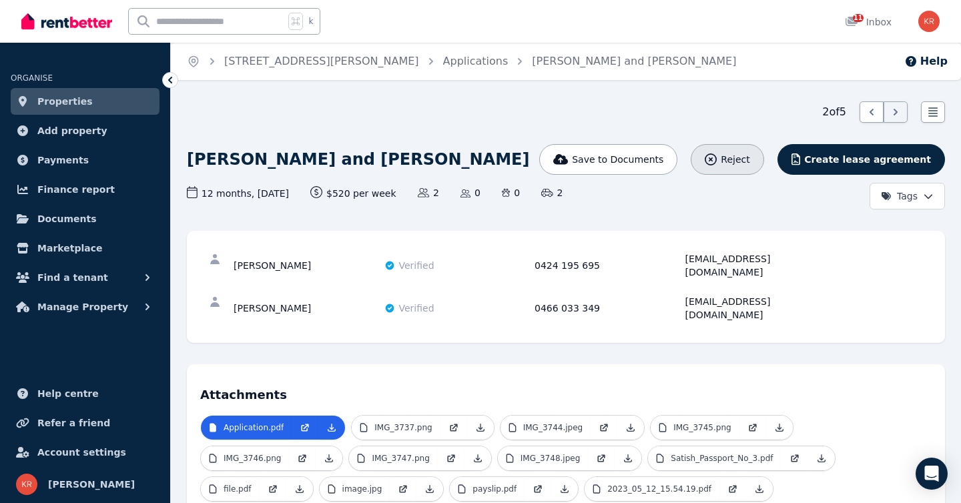
click at [749, 157] on span "Reject" at bounding box center [735, 159] width 29 height 13
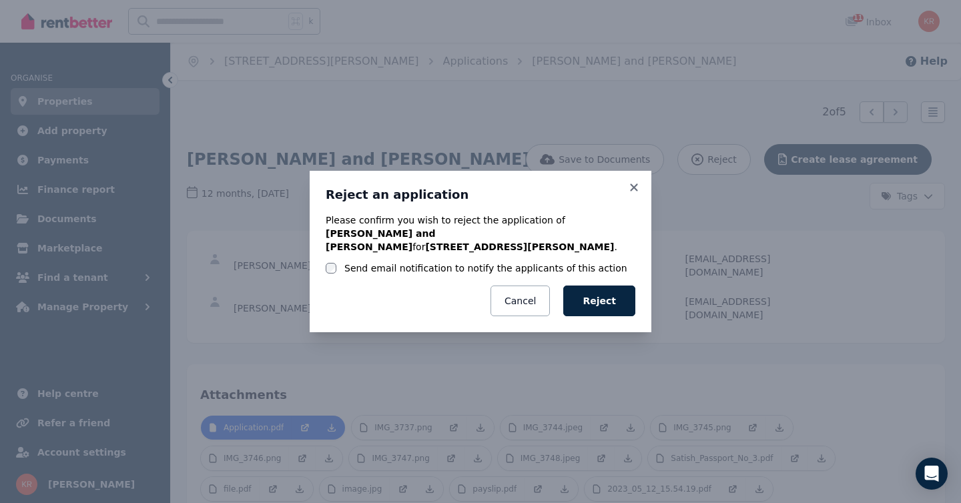
click at [382, 263] on label "Send email notification to notify the applicants of this action" at bounding box center [485, 268] width 283 height 13
click at [599, 297] on button "Reject" at bounding box center [599, 301] width 72 height 31
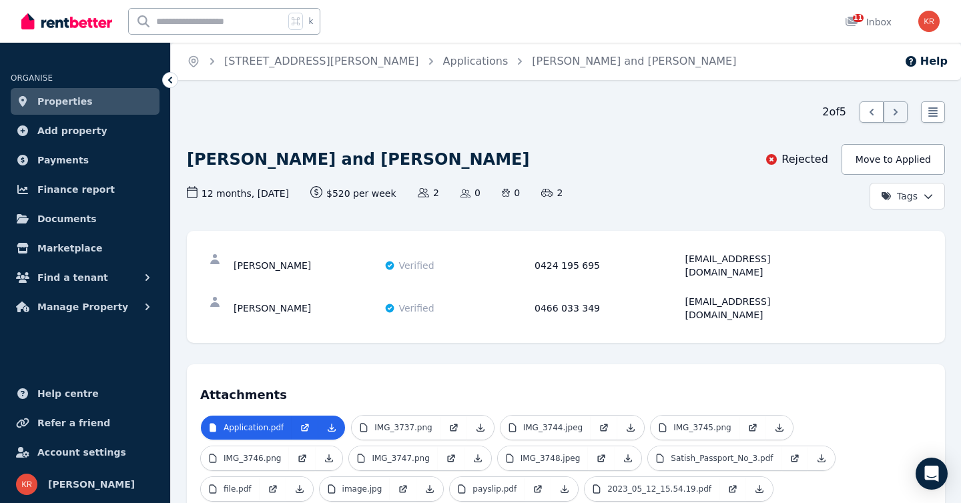
click at [894, 111] on icon at bounding box center [895, 111] width 13 height 13
click at [79, 278] on span "Find a tenant" at bounding box center [72, 278] width 71 height 16
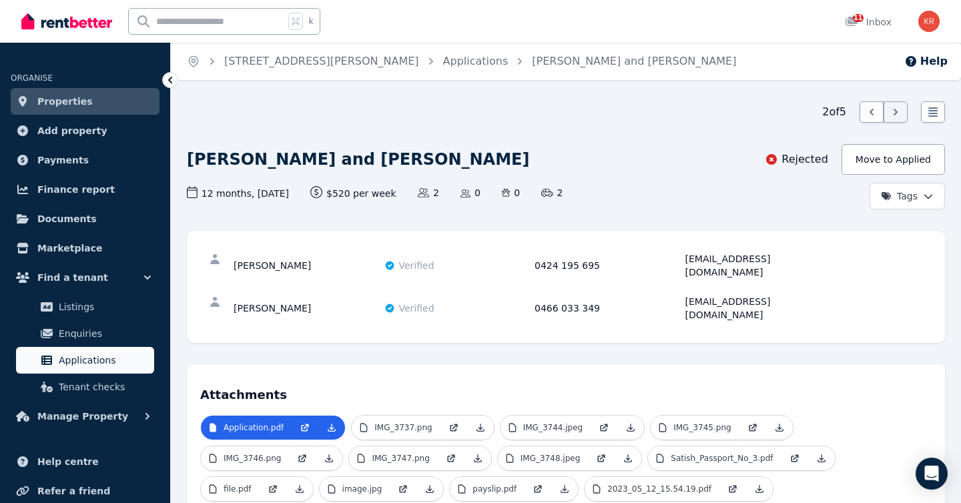
click at [86, 358] on span "Applications" at bounding box center [104, 360] width 90 height 16
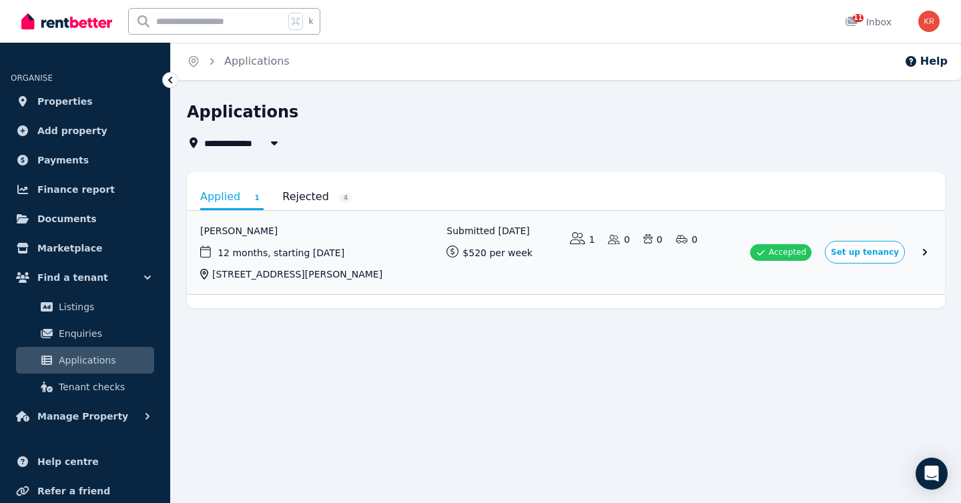
click at [305, 198] on link "Rejected 4" at bounding box center [317, 196] width 70 height 23
